Goal: Use online tool/utility

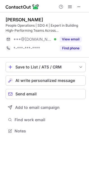
scroll to position [127, 89]
